Goal: Task Accomplishment & Management: Complete application form

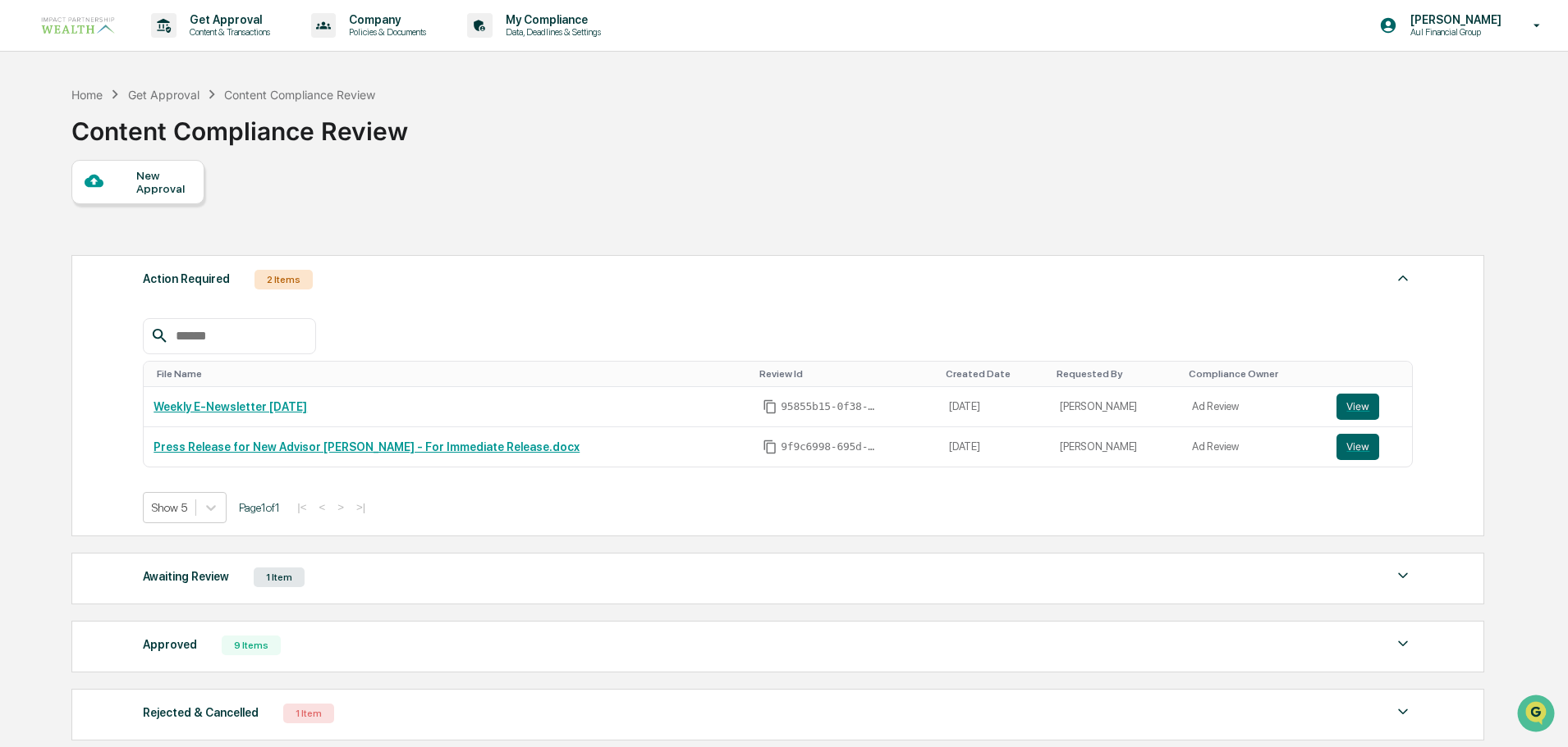
click at [121, 174] on div at bounding box center [110, 182] width 51 height 20
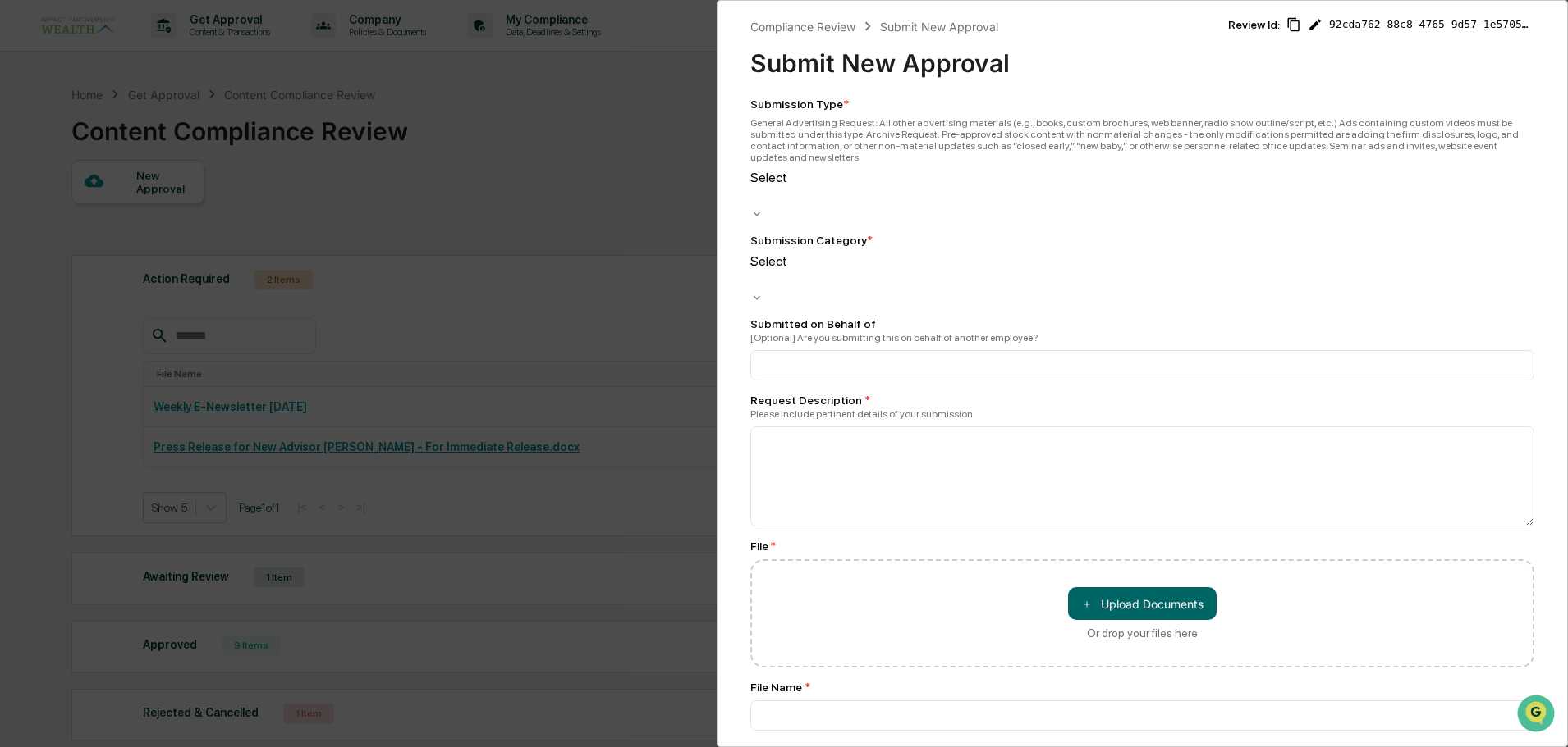
click at [755, 187] on div at bounding box center [753, 196] width 3 height 19
drag, startPoint x: 887, startPoint y: 217, endPoint x: 882, endPoint y: 228, distance: 12.1
click at [755, 271] on div at bounding box center [753, 280] width 3 height 19
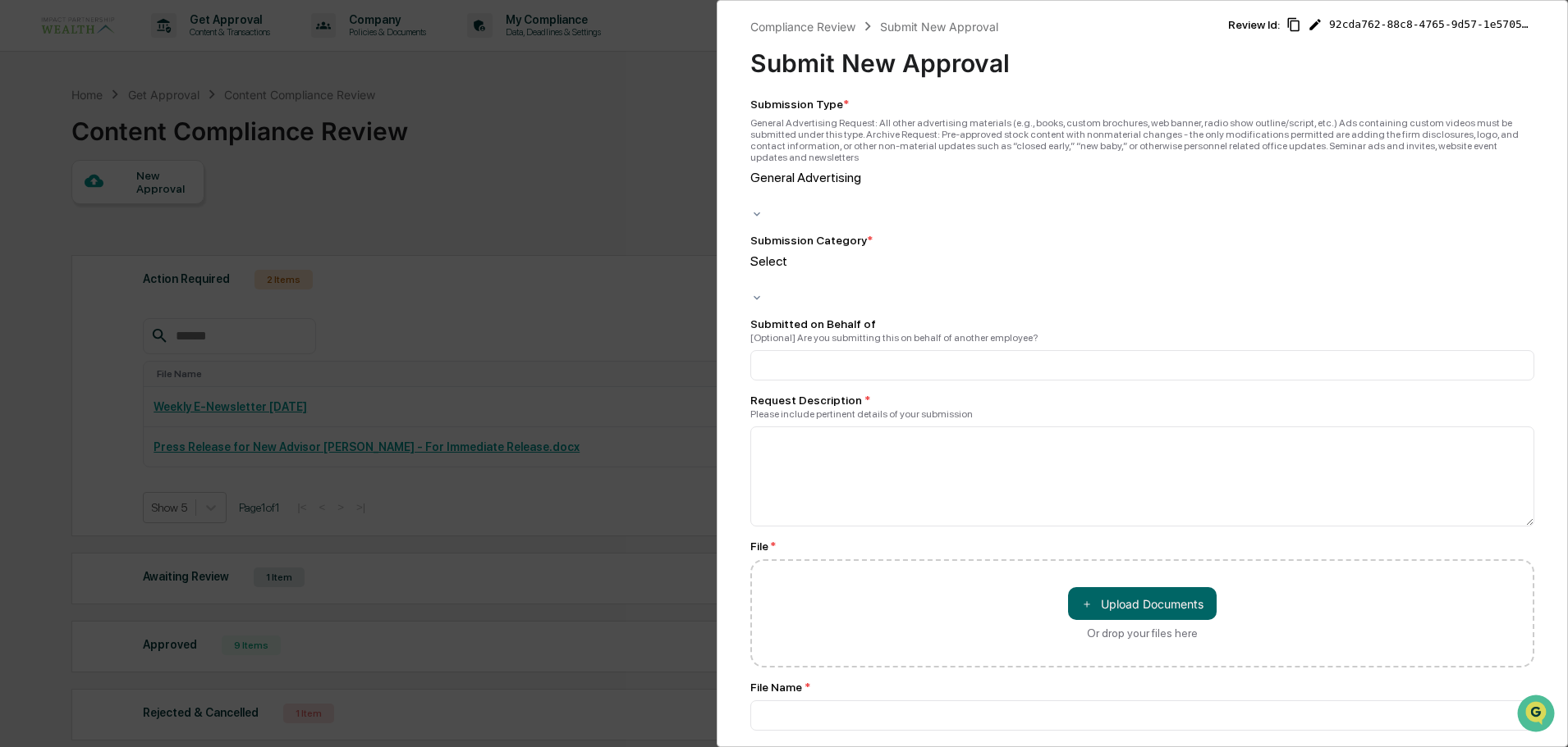
click at [816, 318] on div "Submitted on Behalf of [Optional] Are you submitting this on behalf of another …" at bounding box center [1142, 349] width 784 height 63
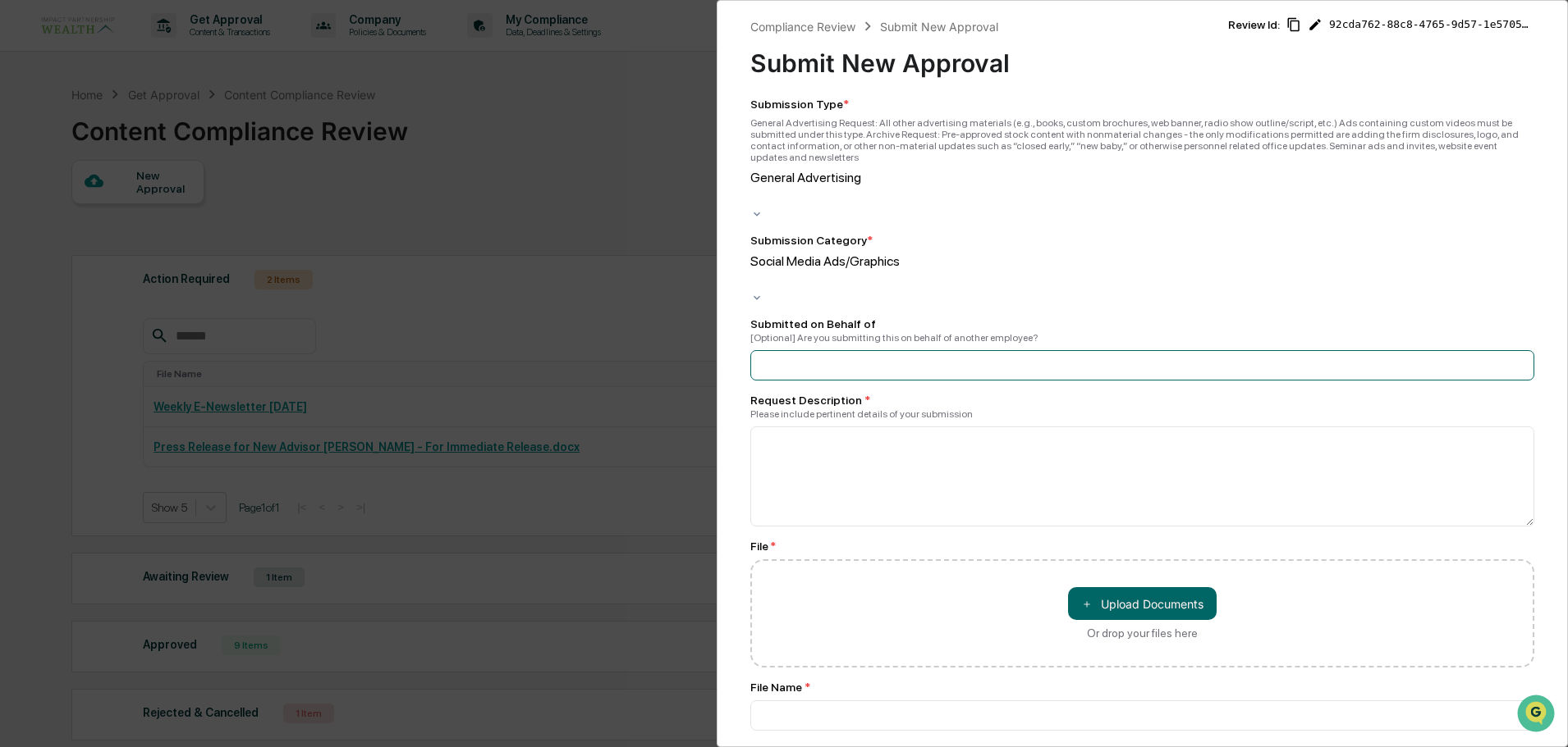
click at [813, 351] on input at bounding box center [1142, 365] width 784 height 30
type input "*********"
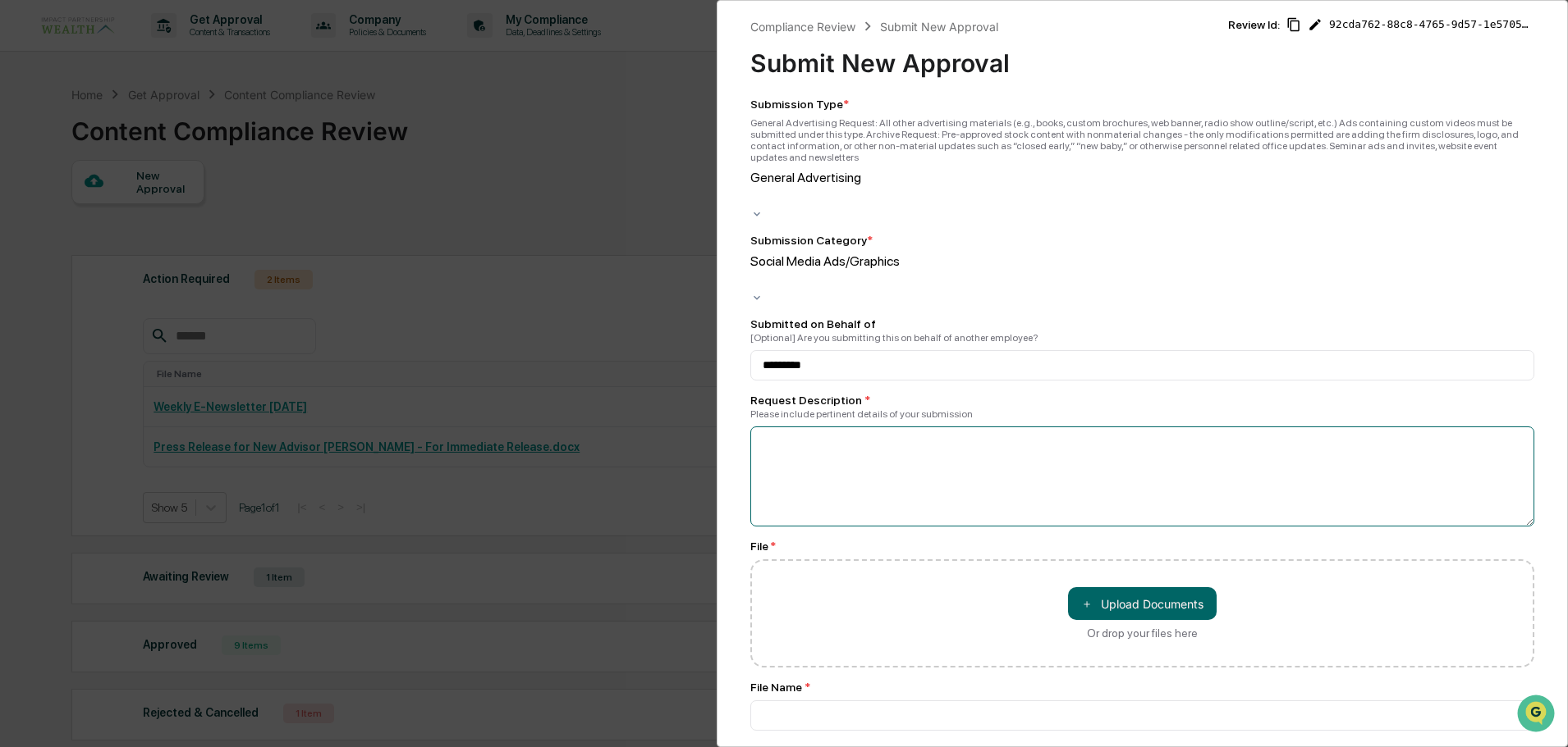
click at [864, 432] on textarea at bounding box center [1142, 476] width 784 height 100
paste textarea "**********"
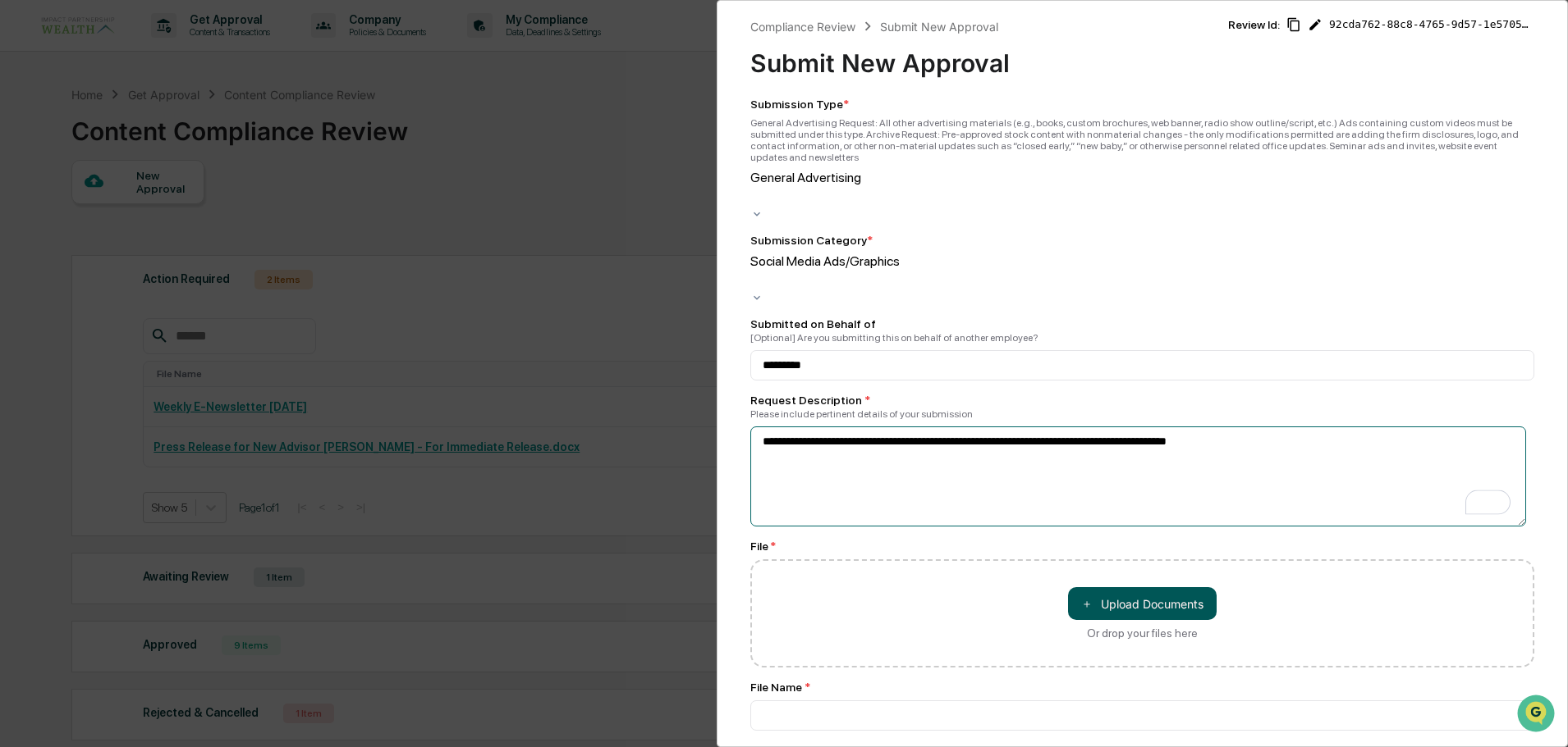
type textarea "**********"
click at [1128, 587] on button "＋ Upload Documents" at bounding box center [1142, 604] width 149 height 33
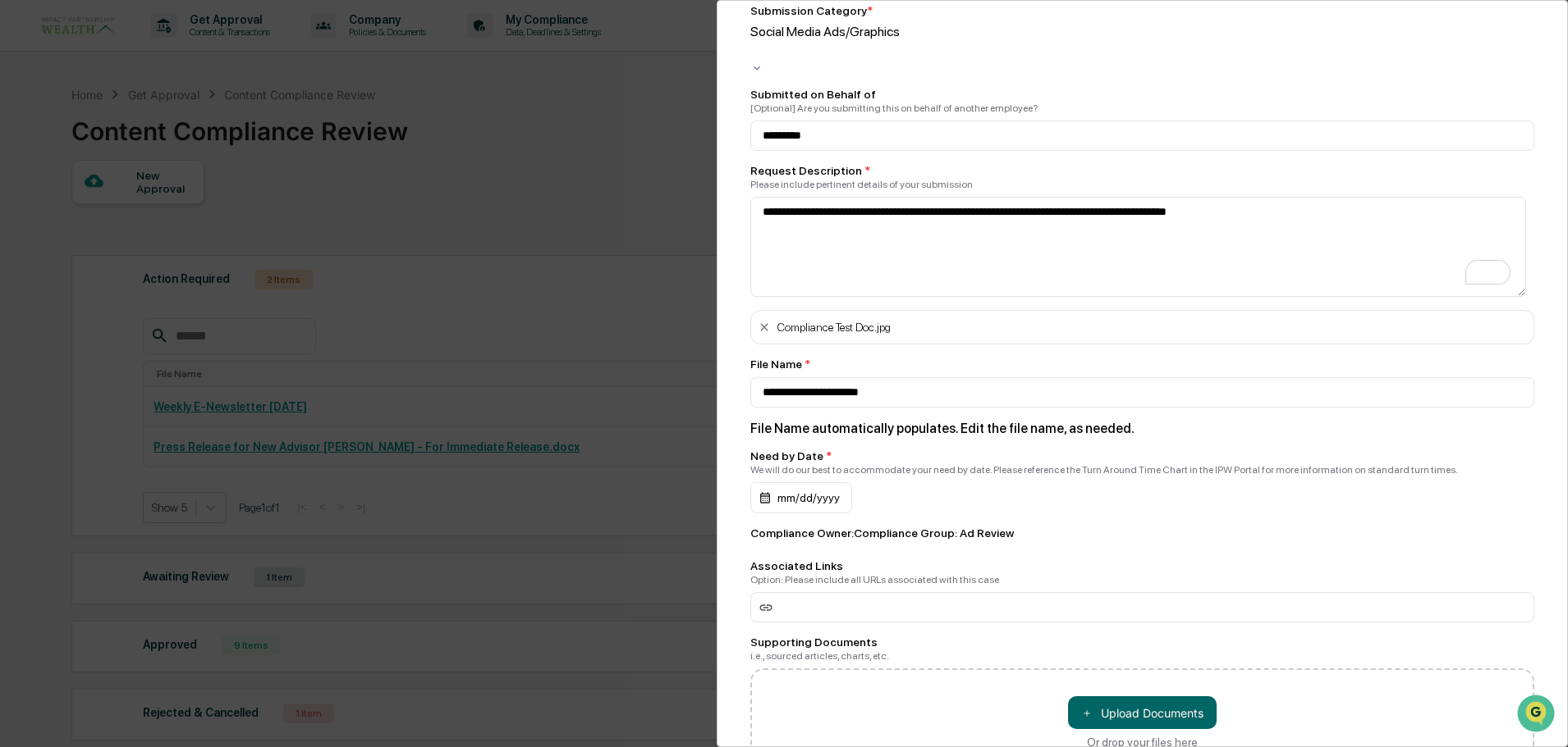
scroll to position [246, 0]
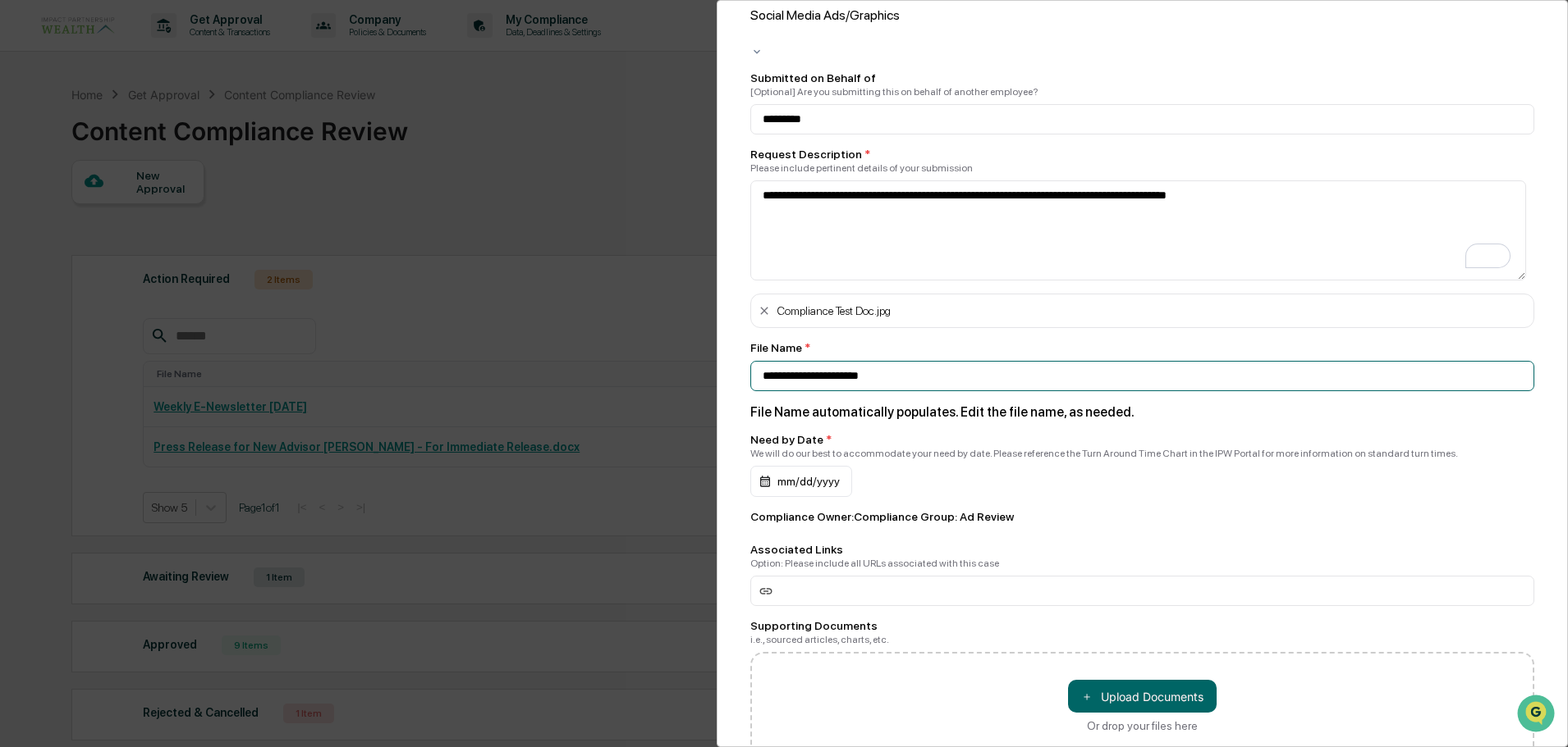
drag, startPoint x: 866, startPoint y: 322, endPoint x: 767, endPoint y: 323, distance: 99.0
click at [761, 361] on input "**********" at bounding box center [1142, 375] width 784 height 30
paste input "**********"
type input "**********"
click at [812, 466] on div "mm/dd/yyyy" at bounding box center [801, 482] width 102 height 31
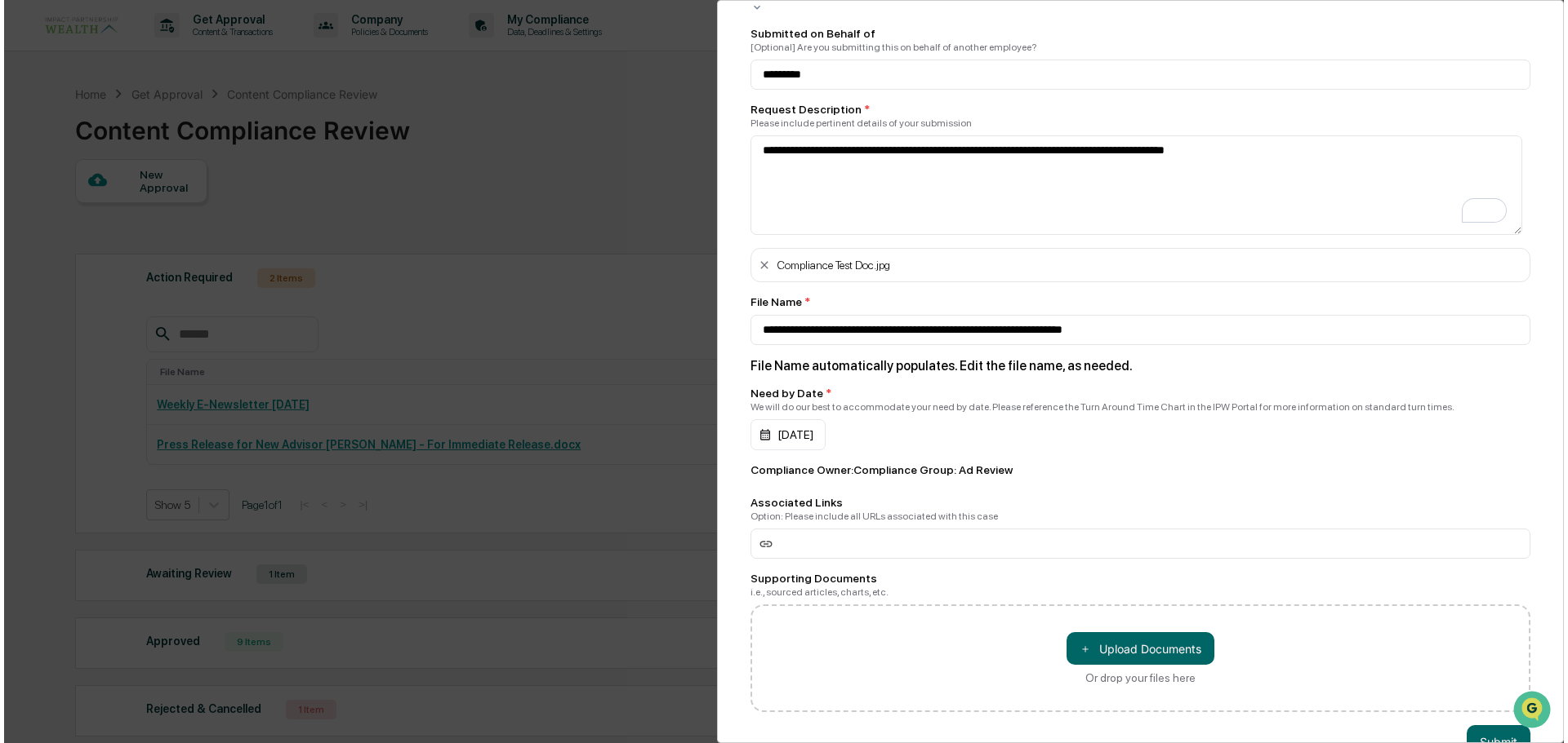
scroll to position [81, 0]
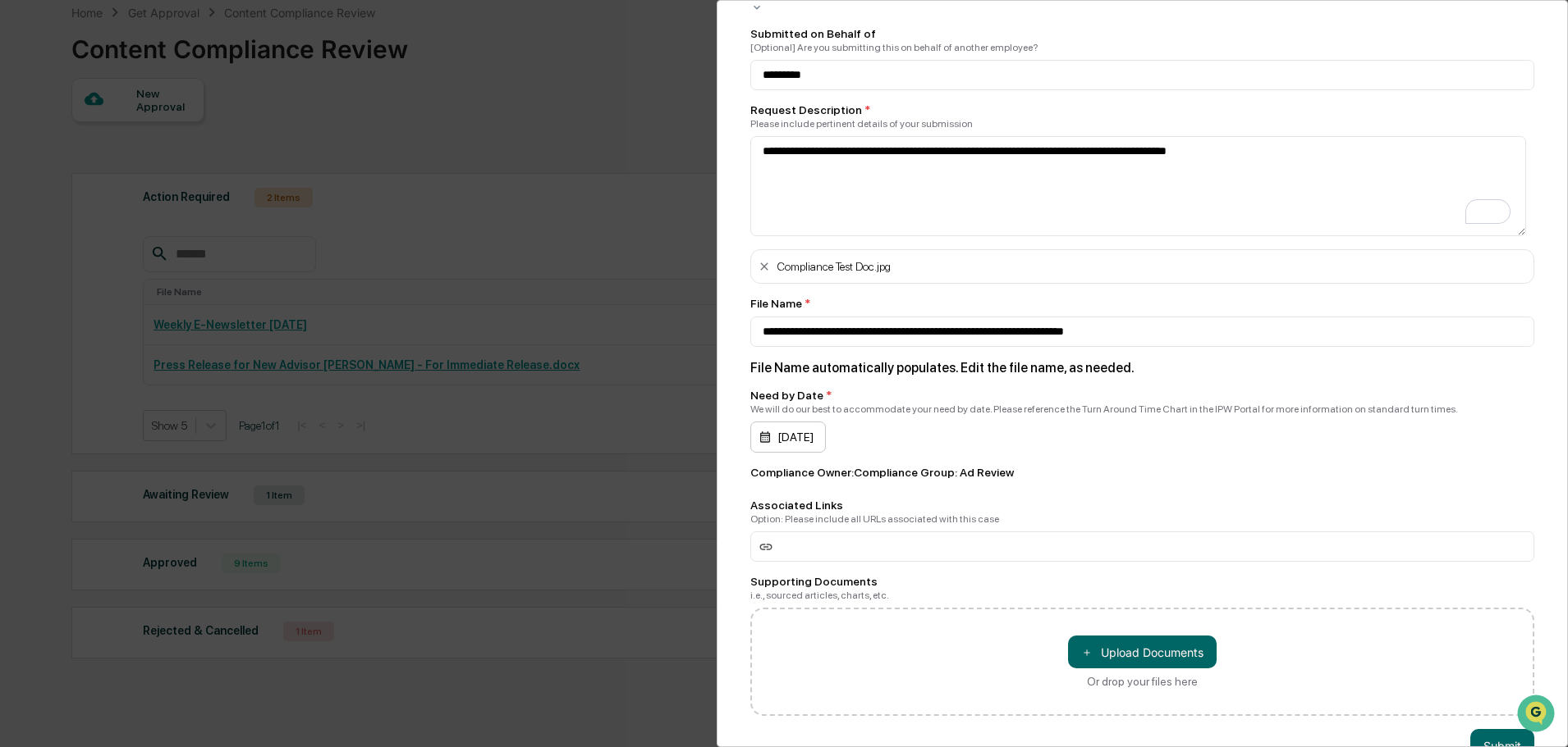
click at [814, 422] on div "09/10/2025" at bounding box center [788, 438] width 75 height 31
click at [1485, 730] on button "Submit" at bounding box center [1502, 746] width 64 height 33
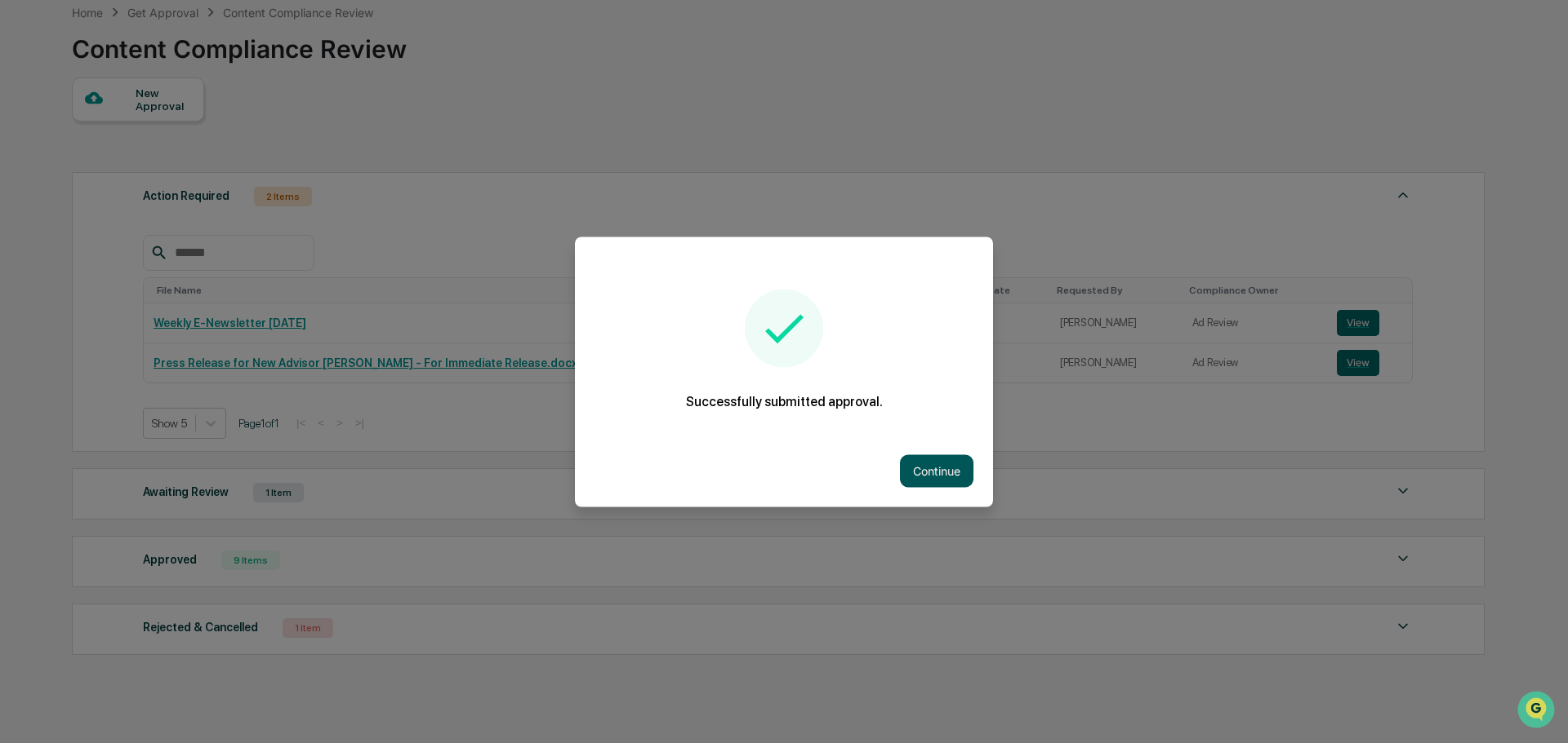
click at [948, 471] on button "Continue" at bounding box center [936, 471] width 73 height 33
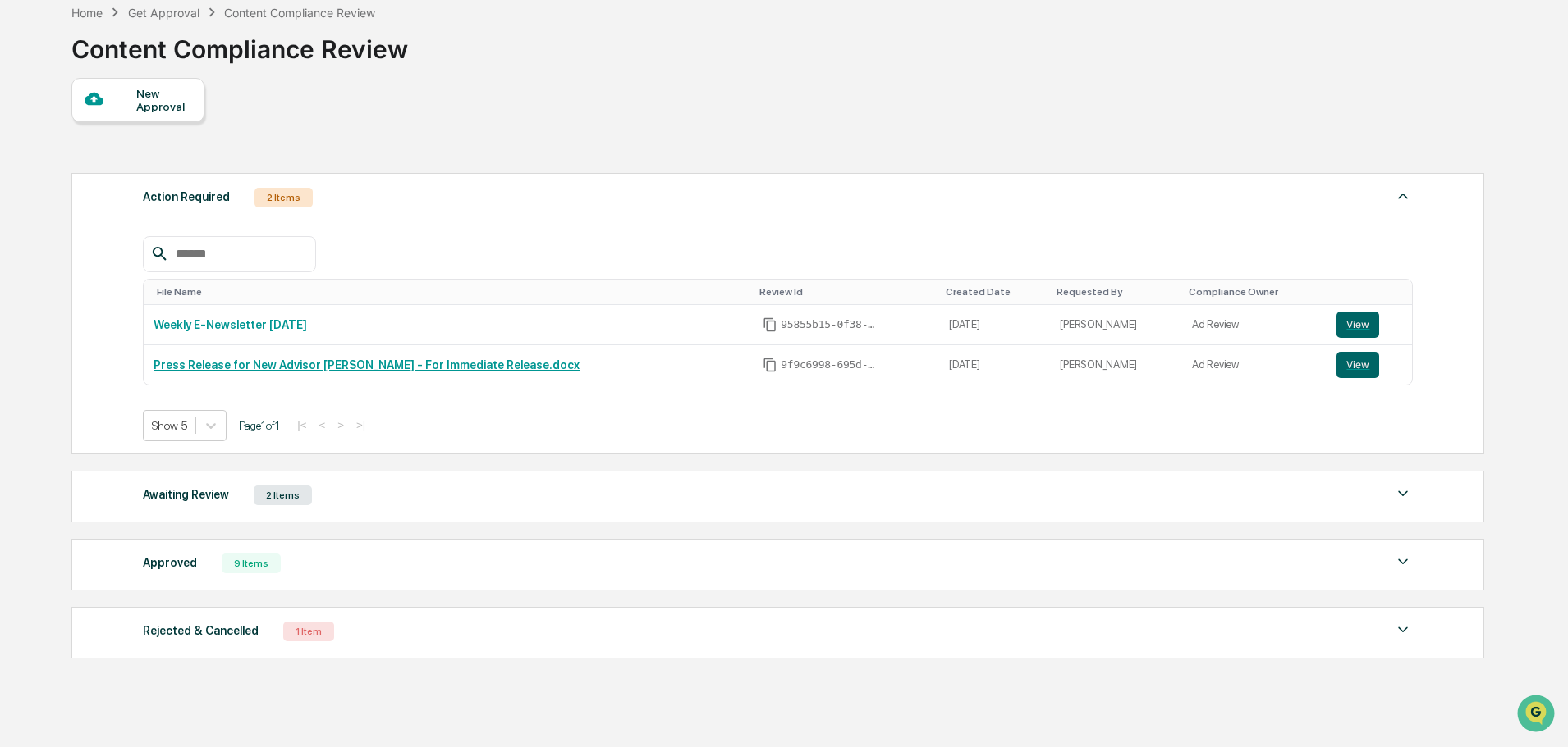
click at [197, 495] on div "Awaiting Review" at bounding box center [186, 494] width 86 height 21
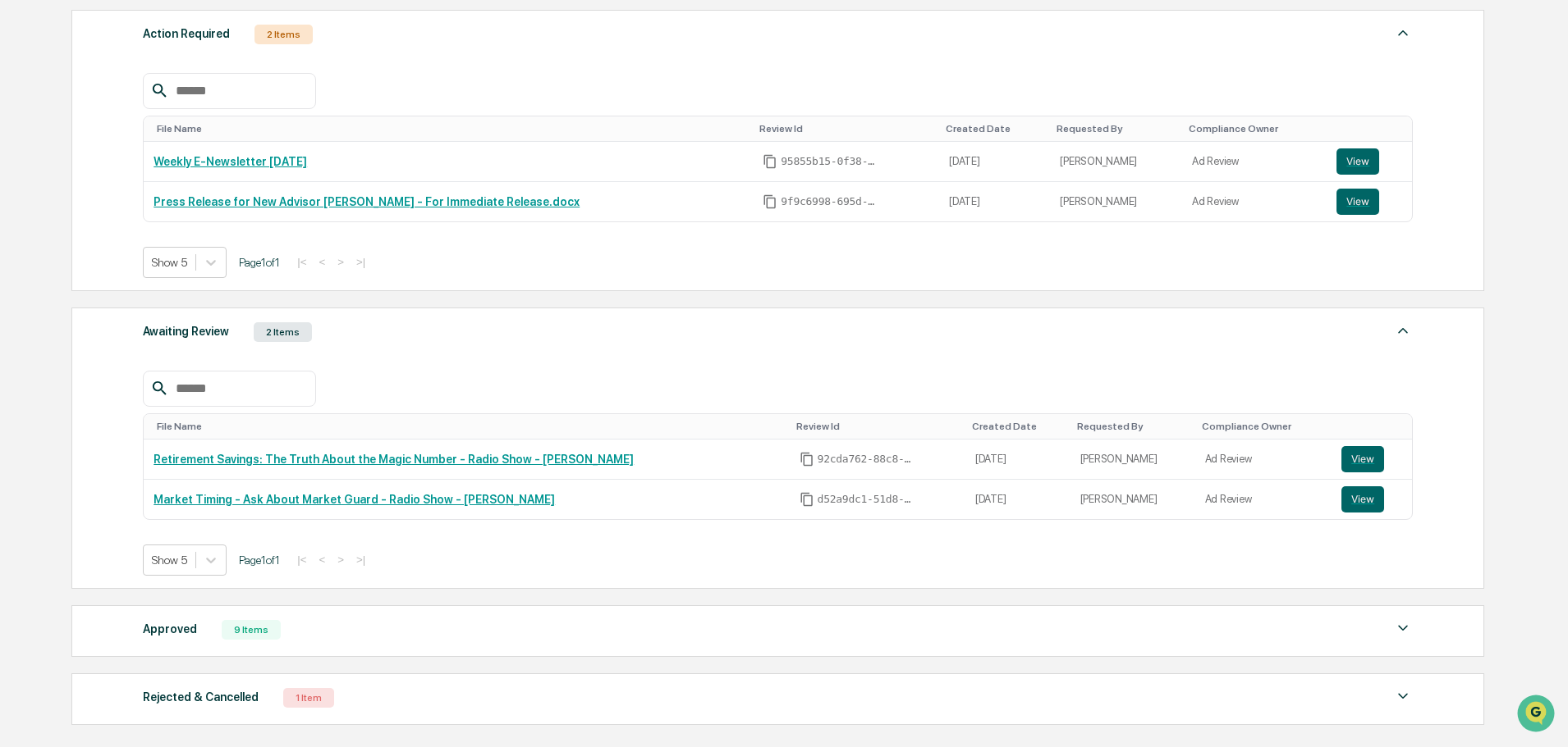
scroll to position [246, 0]
drag, startPoint x: 813, startPoint y: 461, endPoint x: 767, endPoint y: 463, distance: 46.0
click at [800, 463] on div "92cda762-88c8-4765-9d57-1e5705903939" at bounding box center [878, 459] width 156 height 15
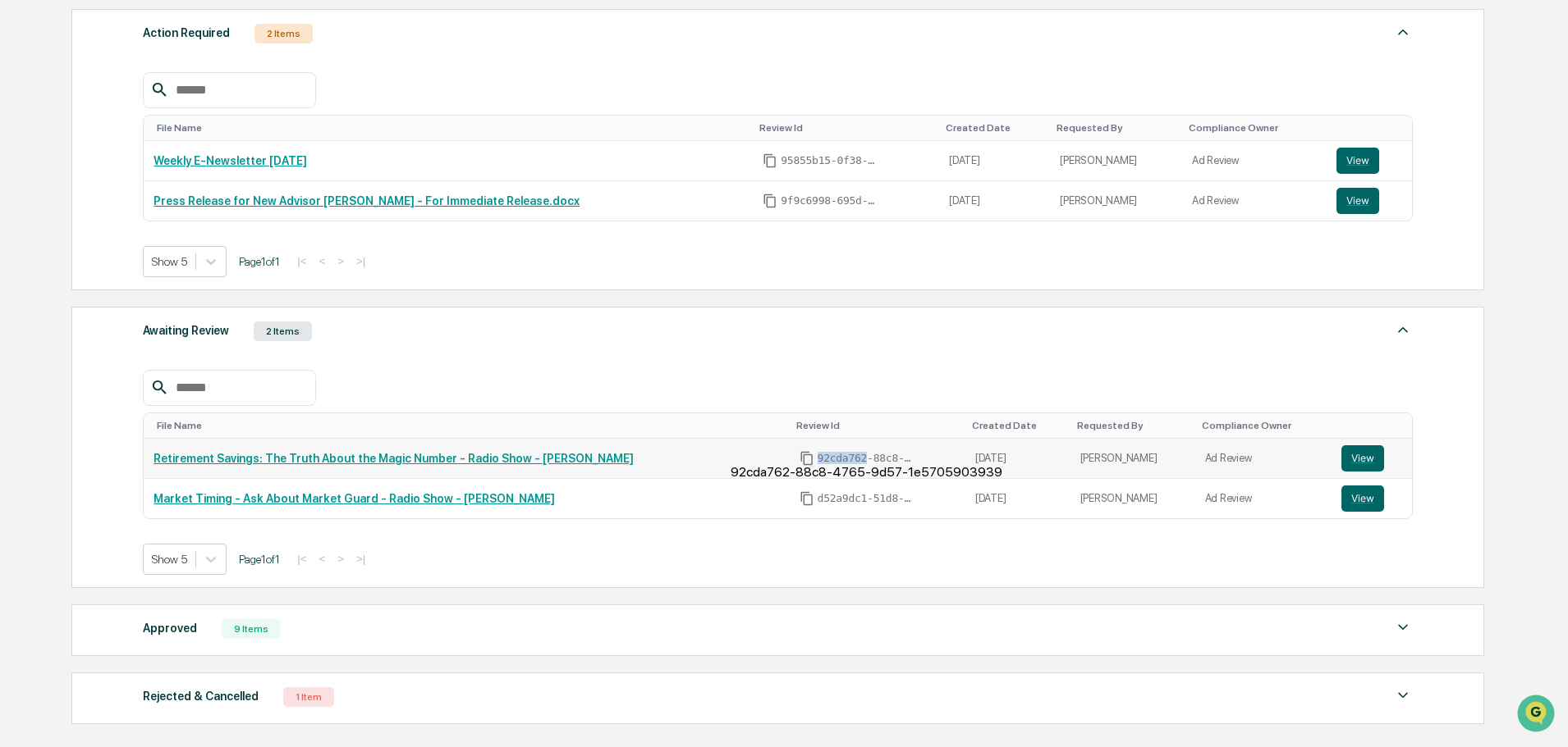
copy span "92cda762"
click at [489, 456] on link "Retirement Savings: The Truth About the Magic Number - Radio Show - [PERSON_NAM…" at bounding box center [393, 459] width 480 height 13
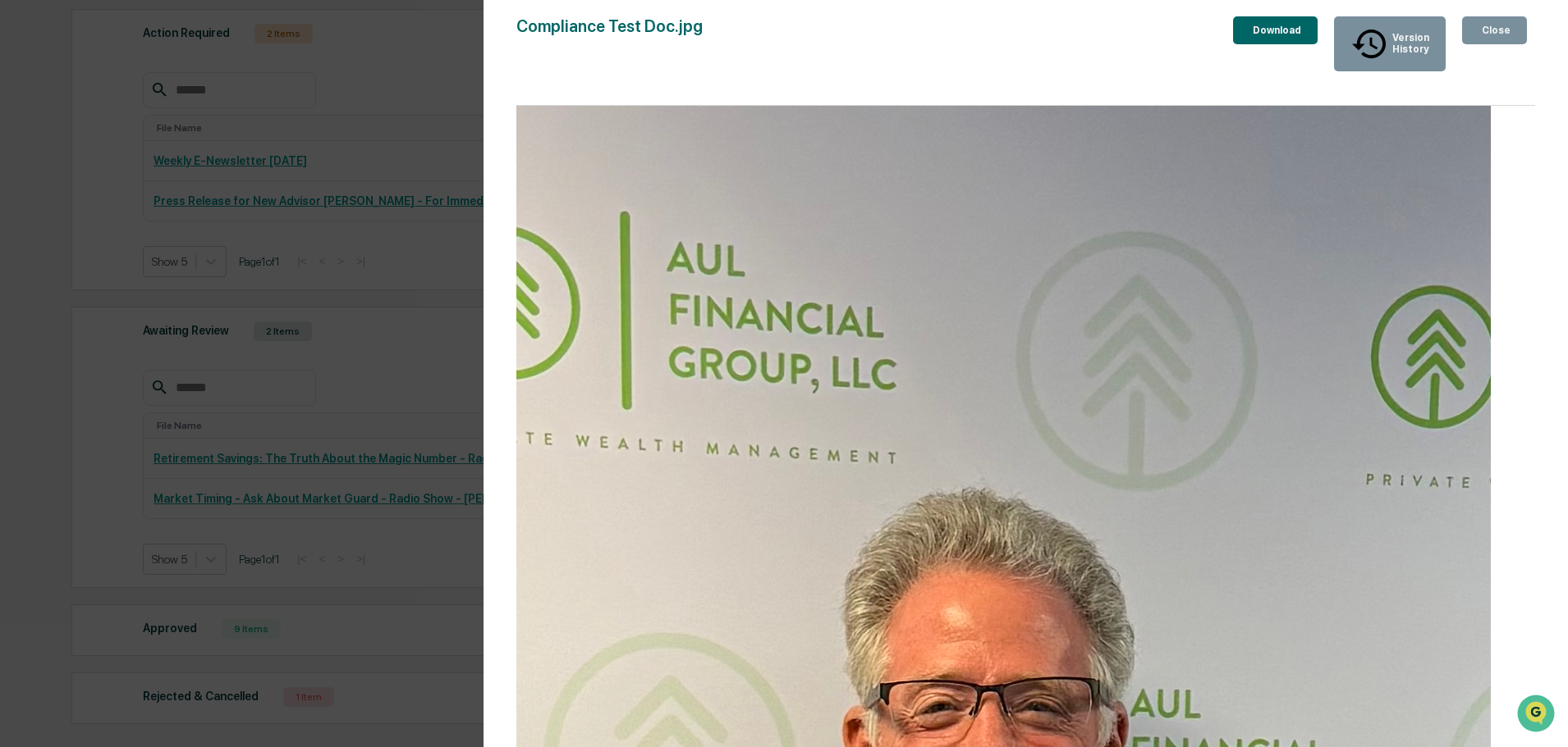
click at [1495, 35] on div "Close" at bounding box center [1494, 30] width 32 height 12
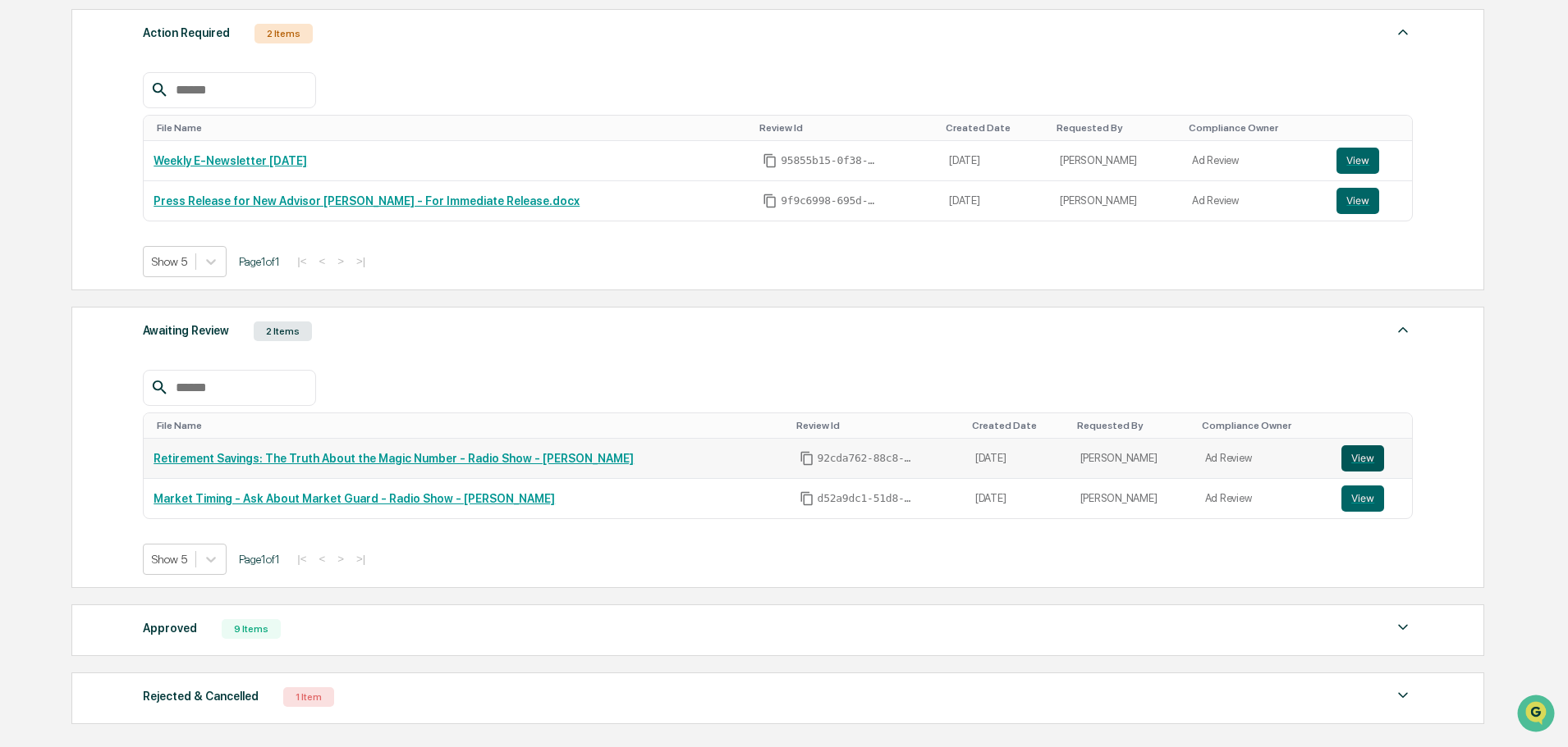
click at [1341, 458] on button "View" at bounding box center [1362, 458] width 42 height 27
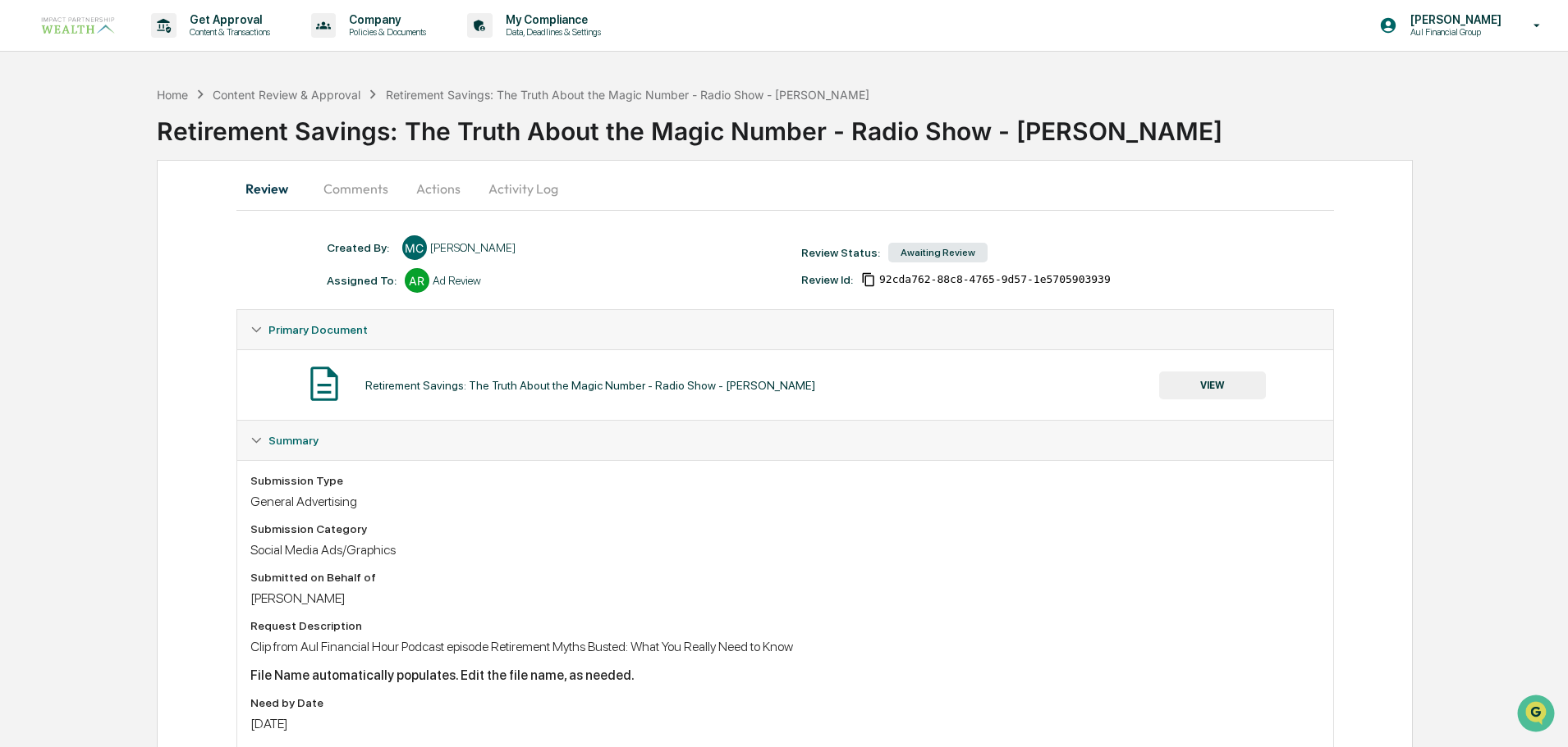
click at [440, 195] on button "Actions" at bounding box center [438, 188] width 73 height 39
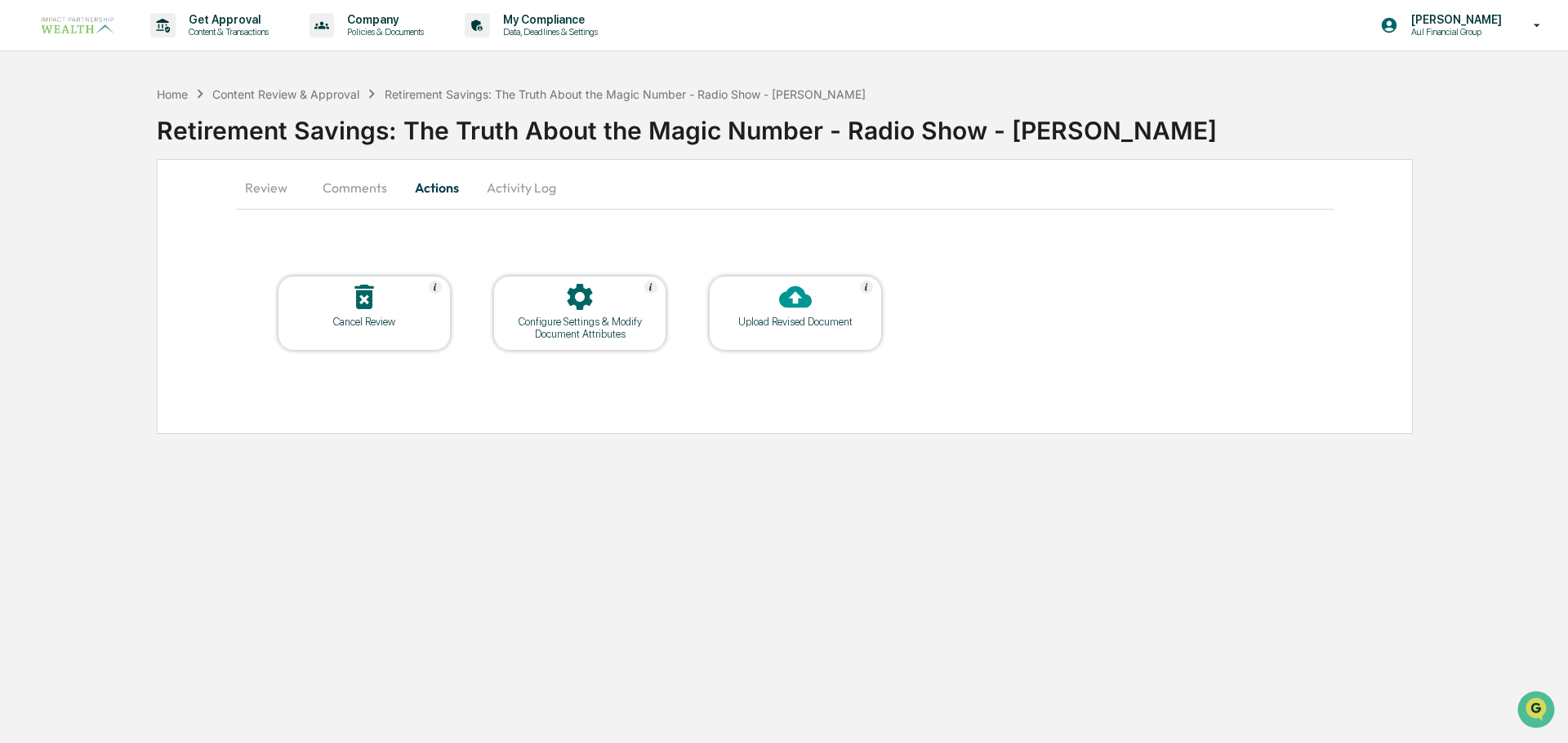
click at [793, 304] on icon at bounding box center [795, 298] width 33 height 33
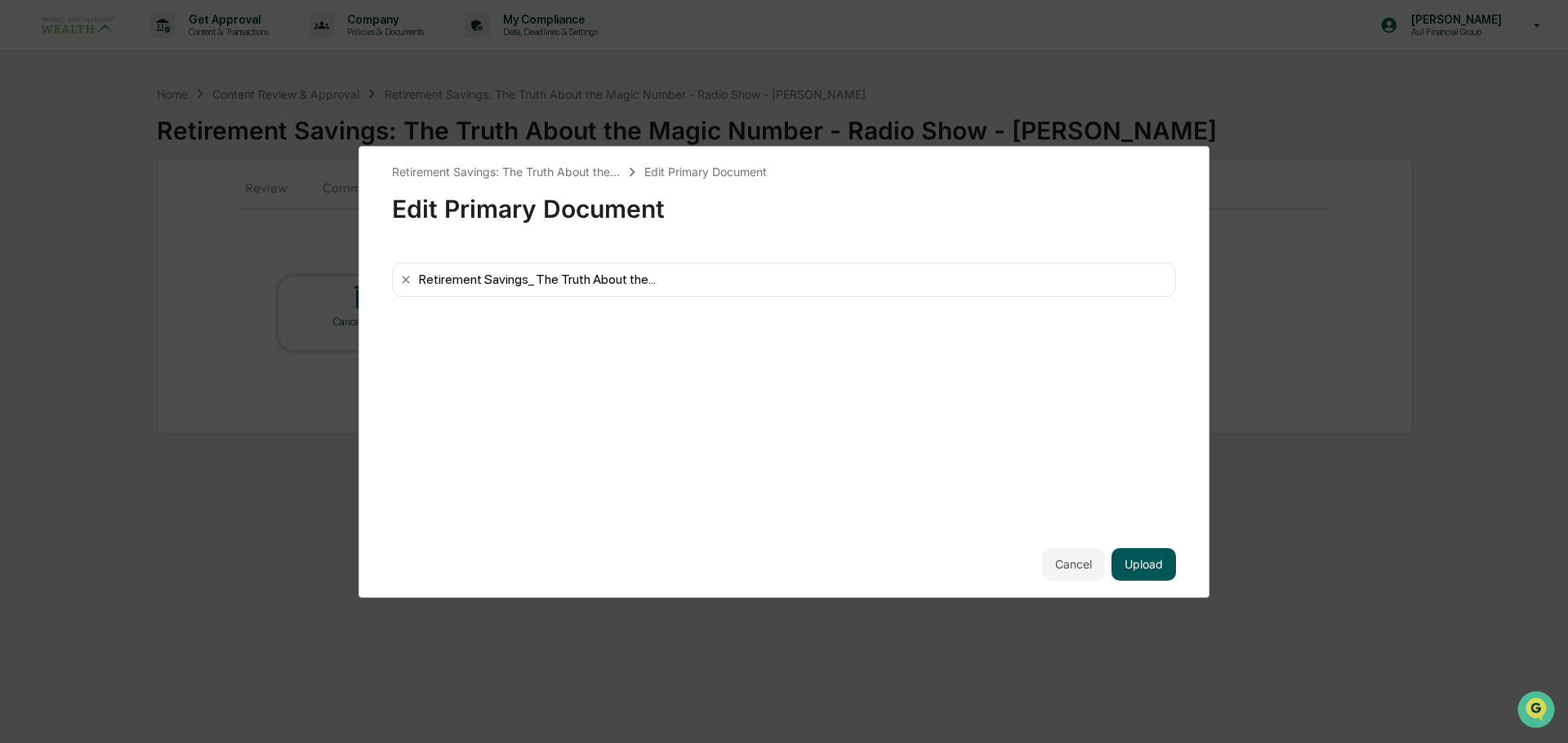
click at [1154, 564] on button "Upload" at bounding box center [1143, 565] width 65 height 33
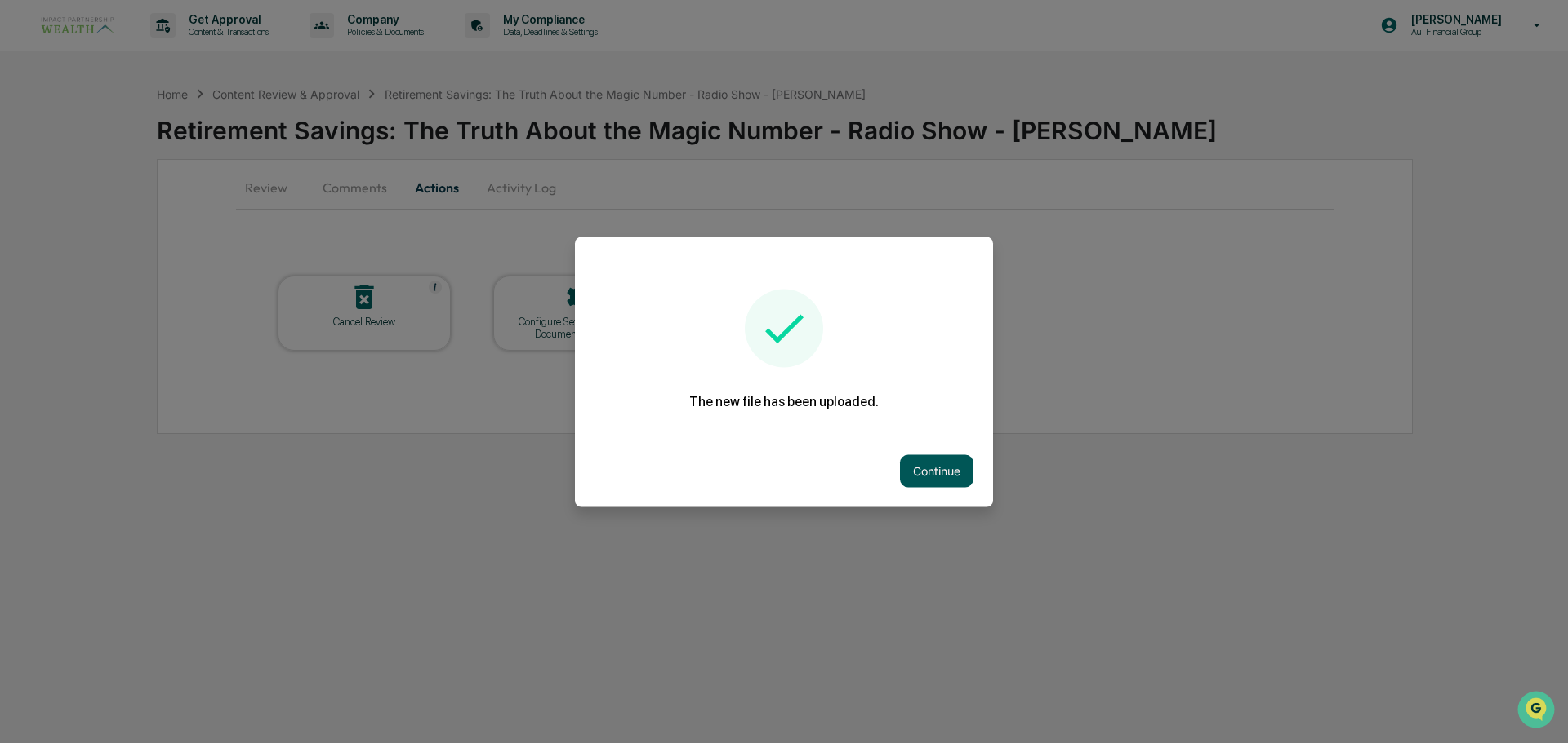
click at [952, 468] on button "Continue" at bounding box center [936, 471] width 73 height 33
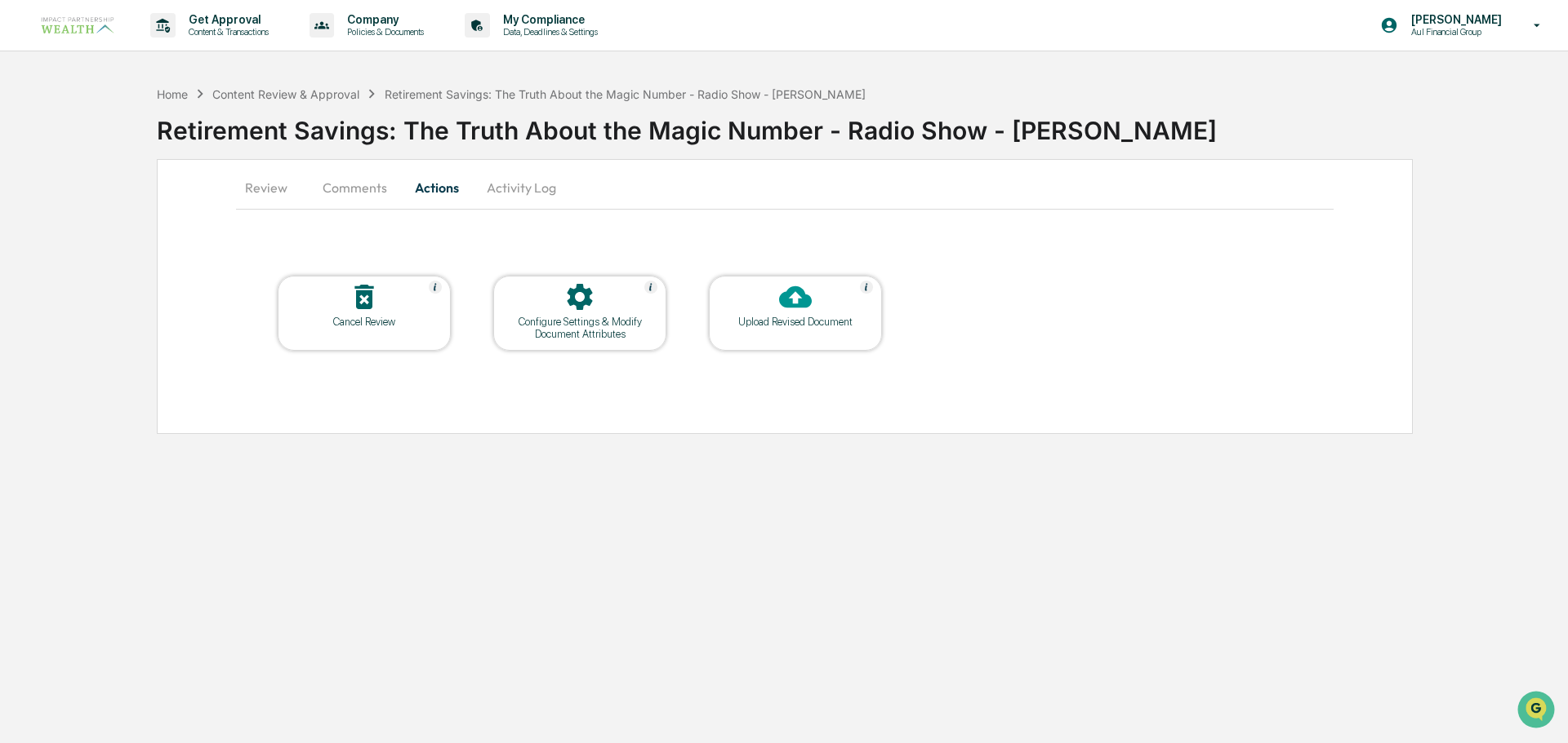
click at [789, 311] on icon at bounding box center [795, 298] width 33 height 33
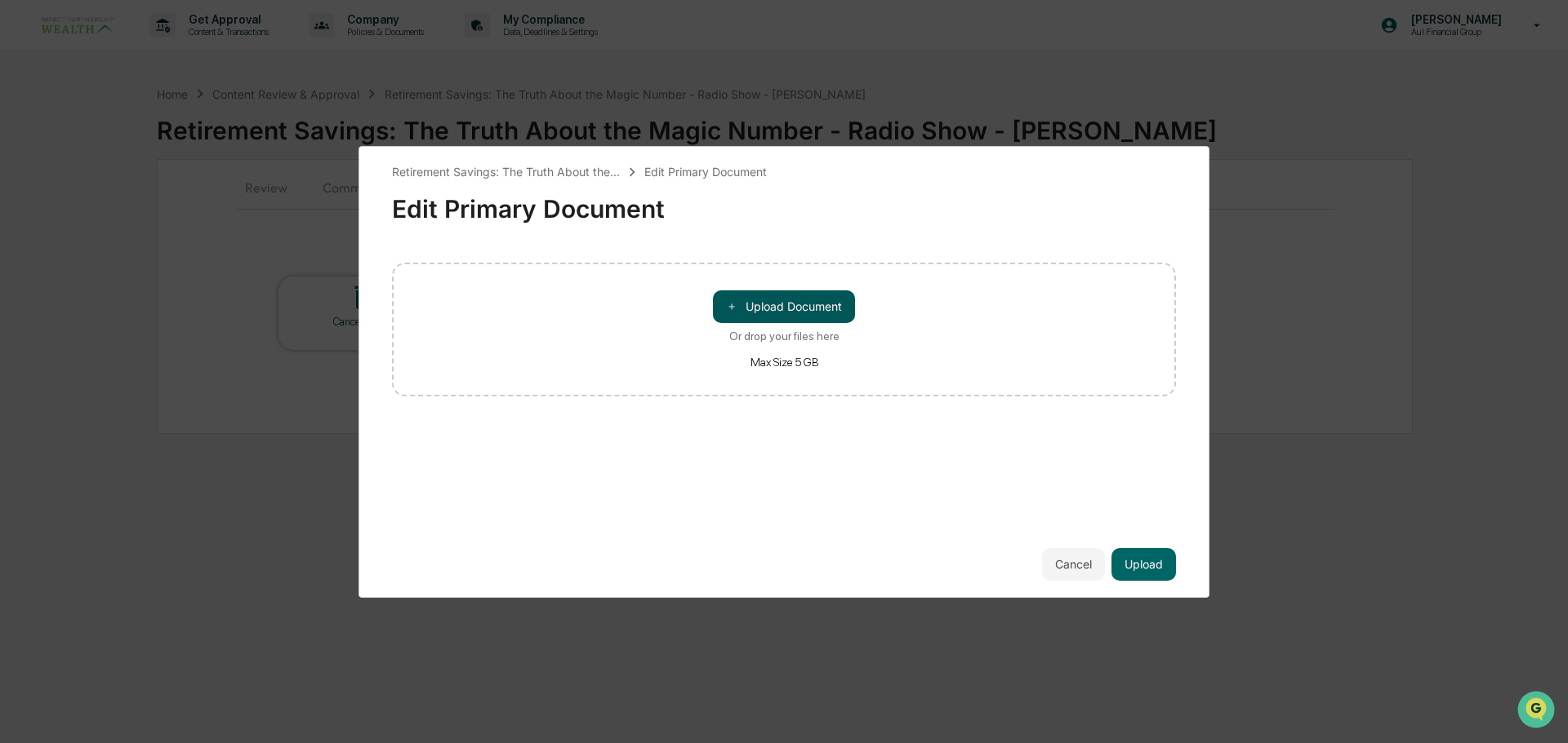
click at [785, 301] on button "＋ Upload Document" at bounding box center [784, 307] width 142 height 33
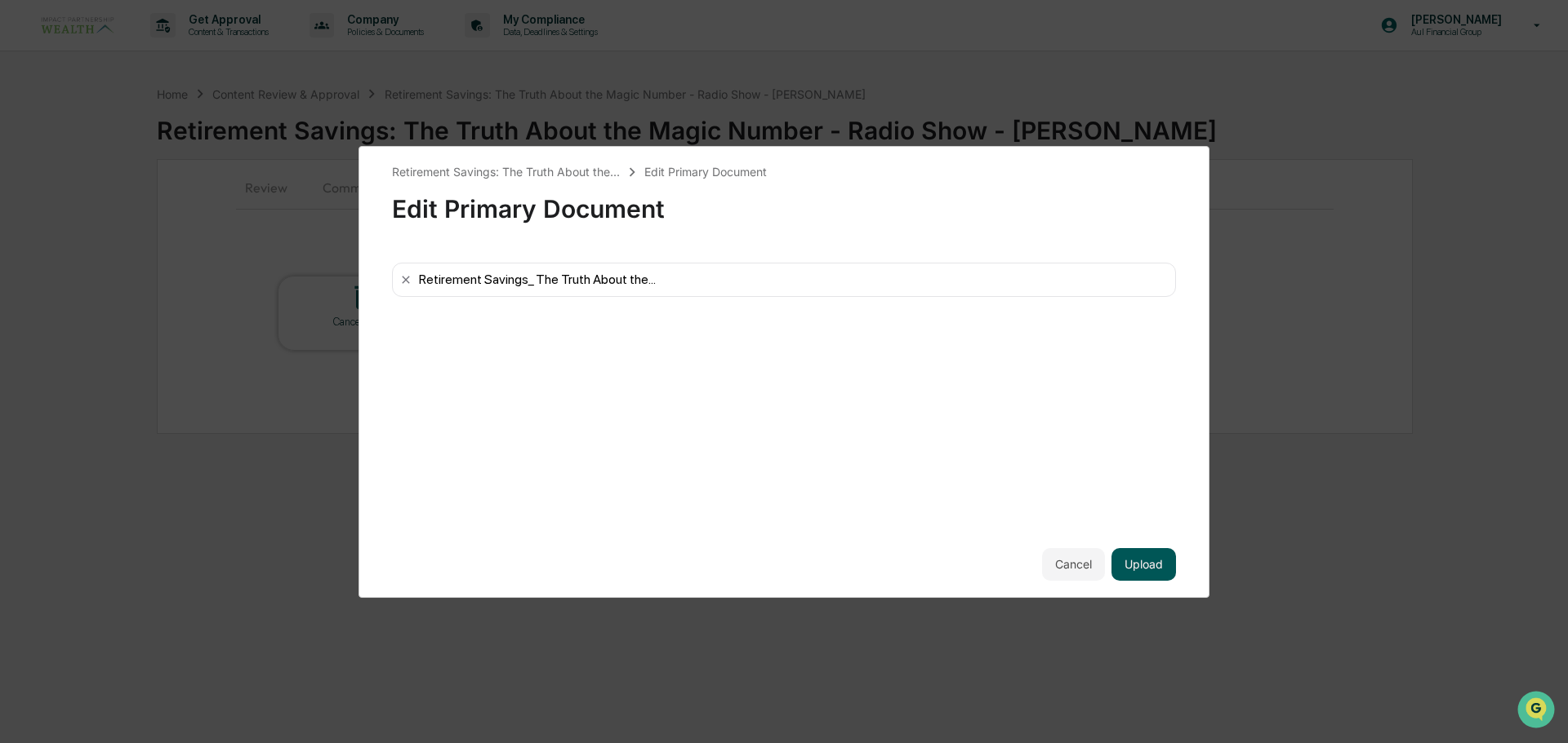
click at [1144, 562] on button "Upload" at bounding box center [1143, 565] width 65 height 33
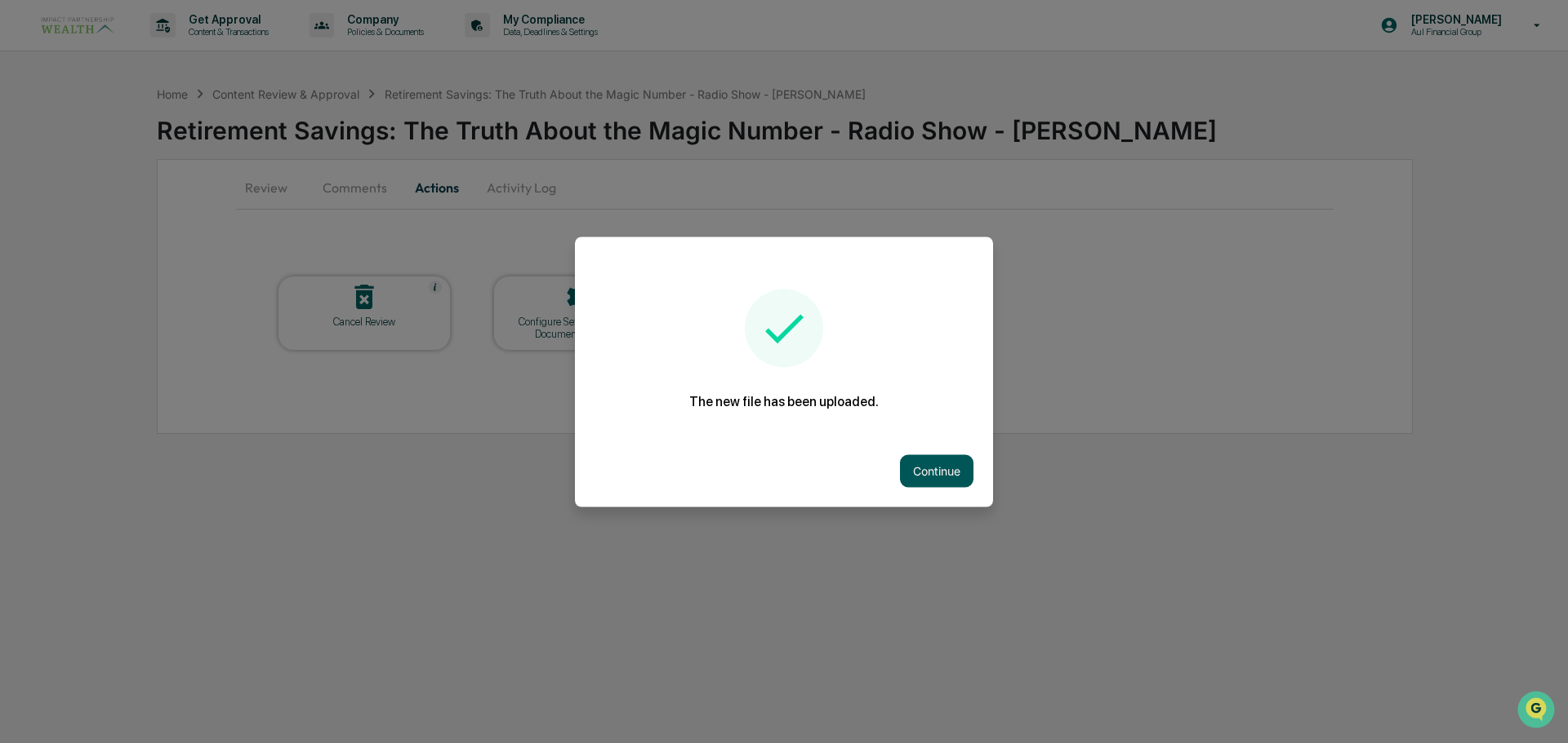
click at [969, 471] on button "Continue" at bounding box center [936, 471] width 73 height 33
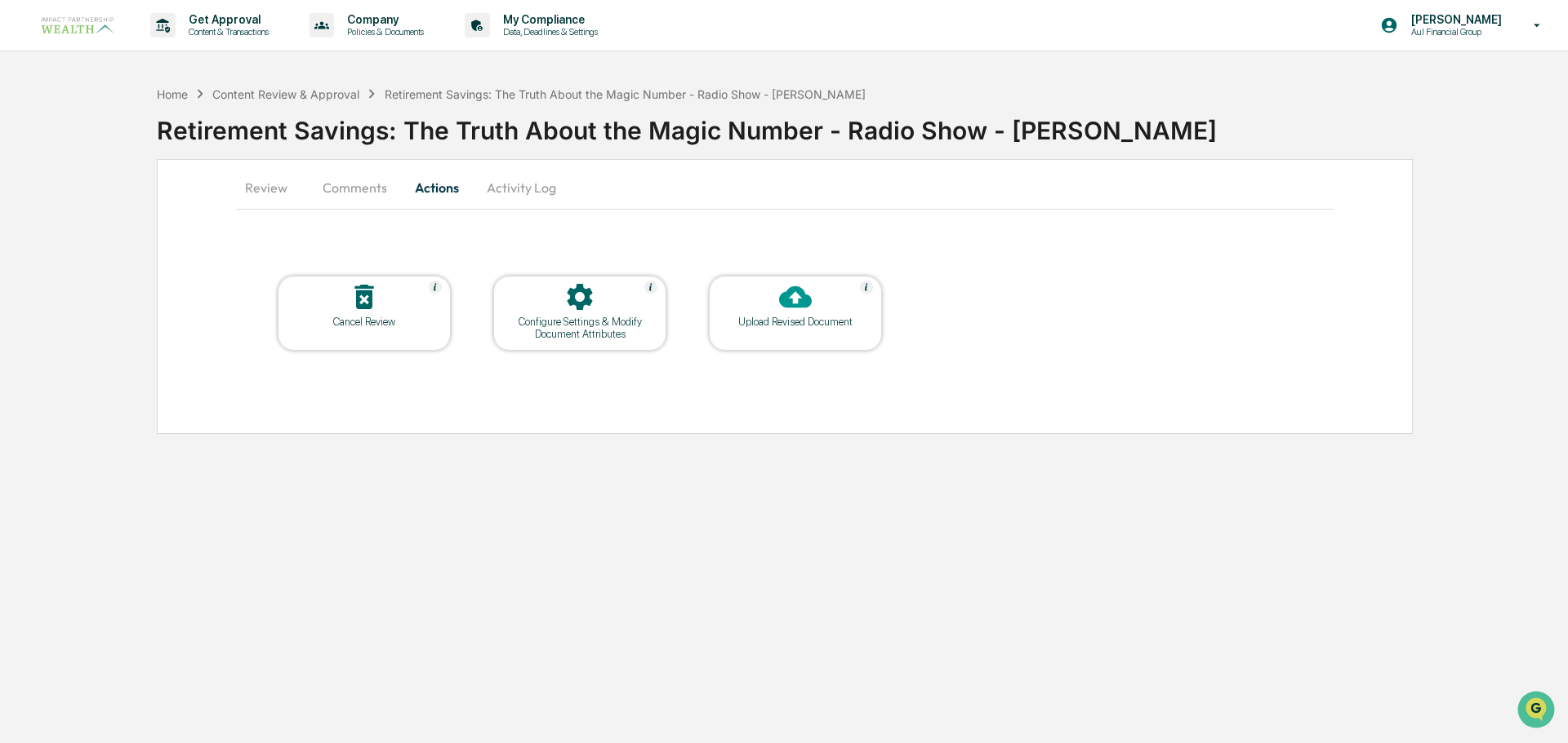
click at [353, 189] on button "Comments" at bounding box center [354, 187] width 90 height 39
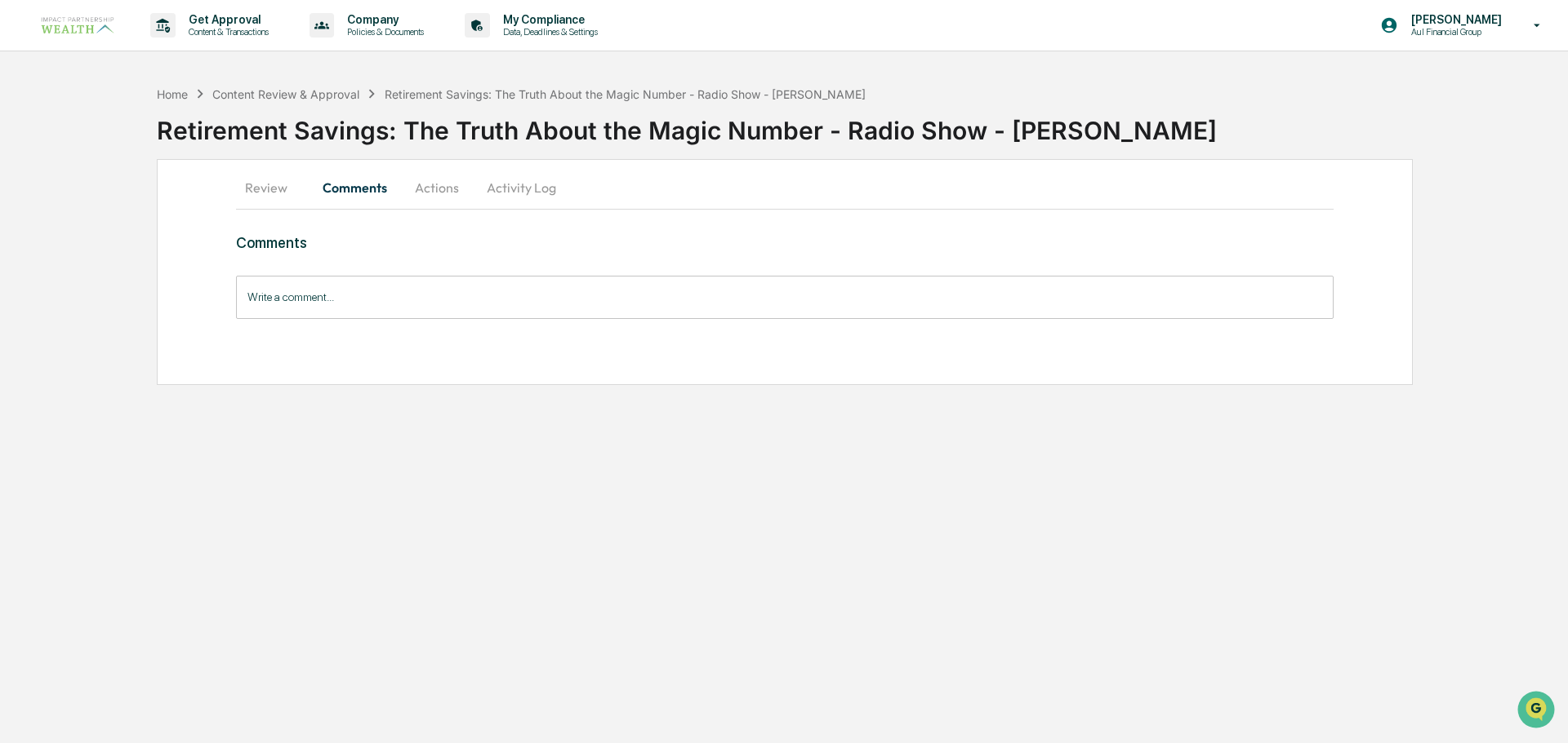
click at [272, 190] on button "Review" at bounding box center [272, 187] width 73 height 39
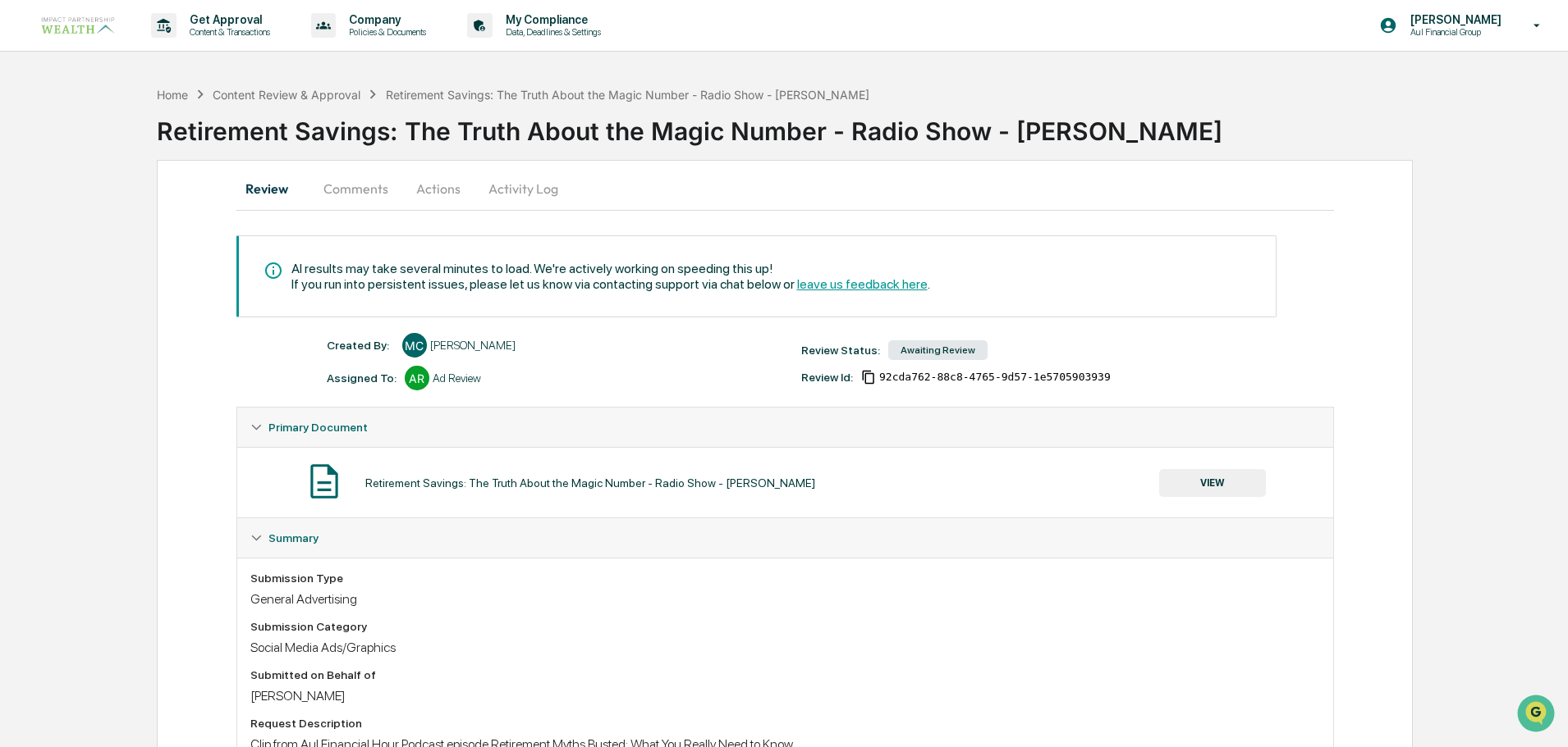
click at [491, 197] on button "Activity Log" at bounding box center [523, 188] width 96 height 39
